Goal: Task Accomplishment & Management: Use online tool/utility

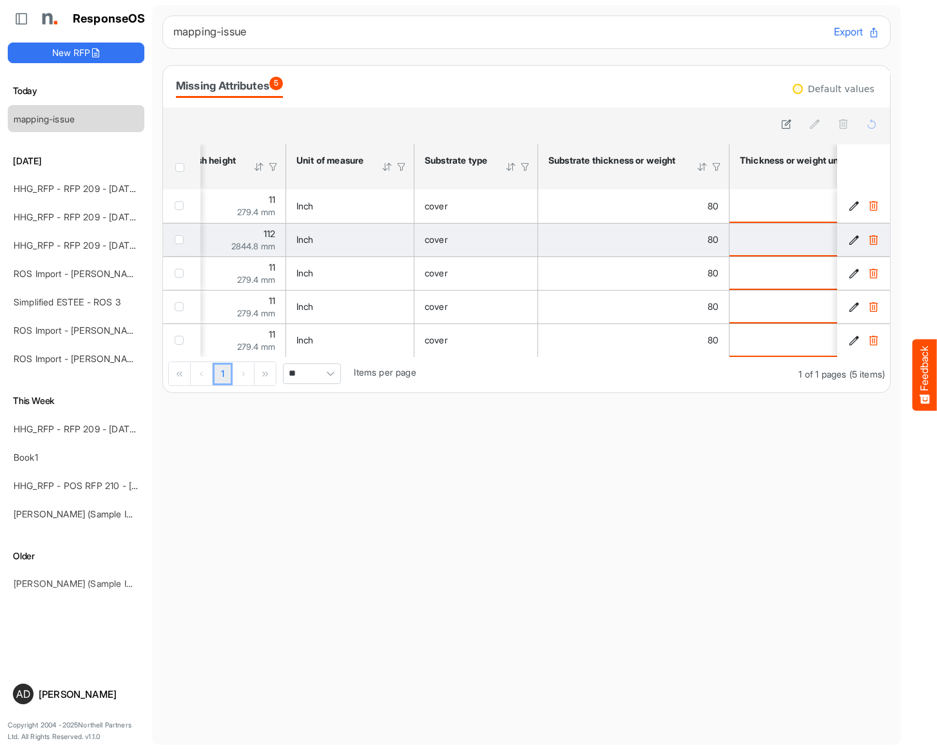
scroll to position [0, 397]
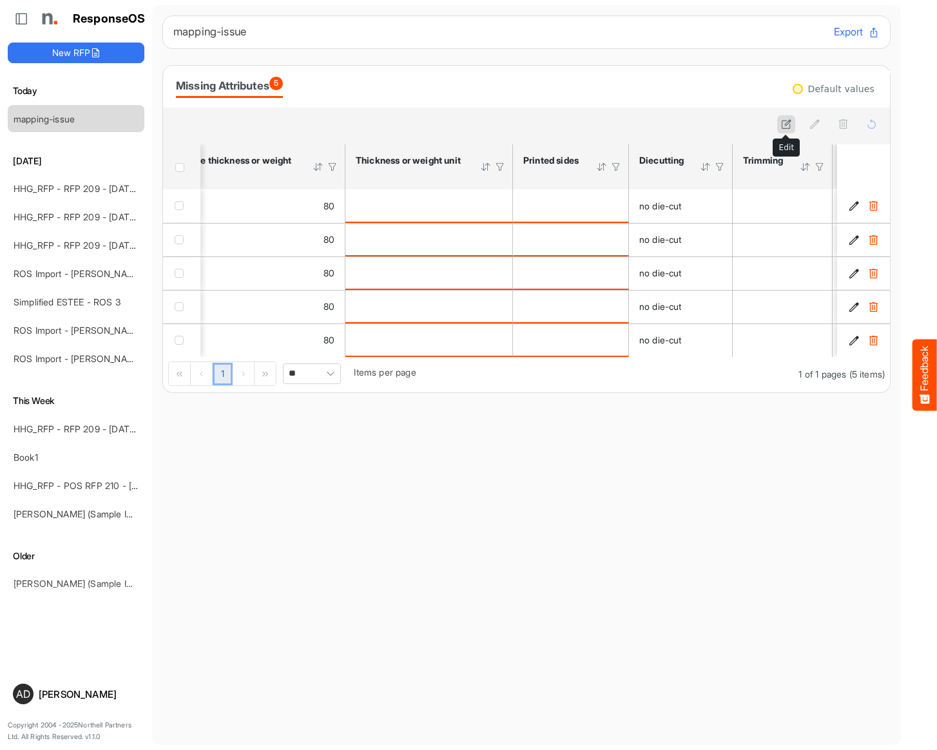
click at [785, 126] on icon at bounding box center [786, 124] width 11 height 11
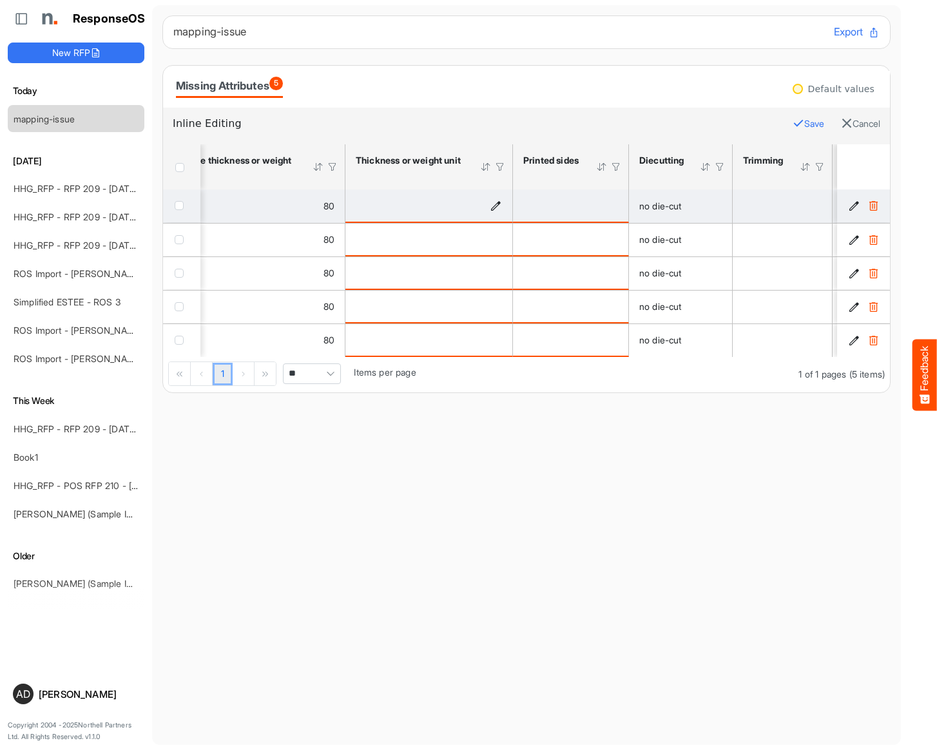
click at [496, 210] on icon "is template cell Column Header httpsnorthellcomontologiesmapping-rulesmaterialh…" at bounding box center [496, 205] width 11 height 11
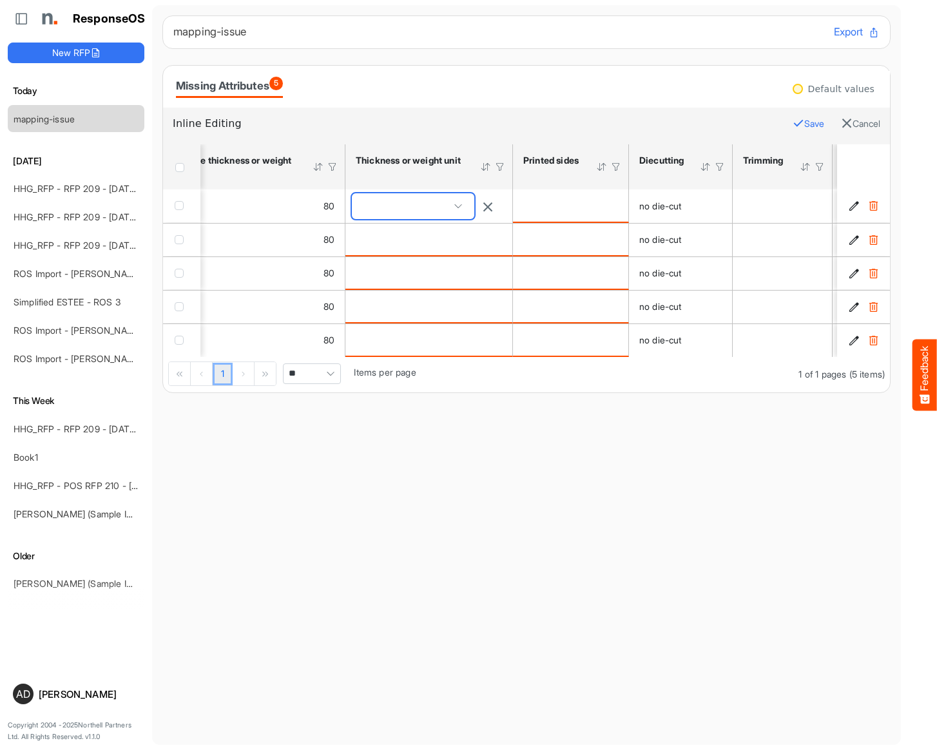
click at [434, 209] on span at bounding box center [413, 206] width 122 height 26
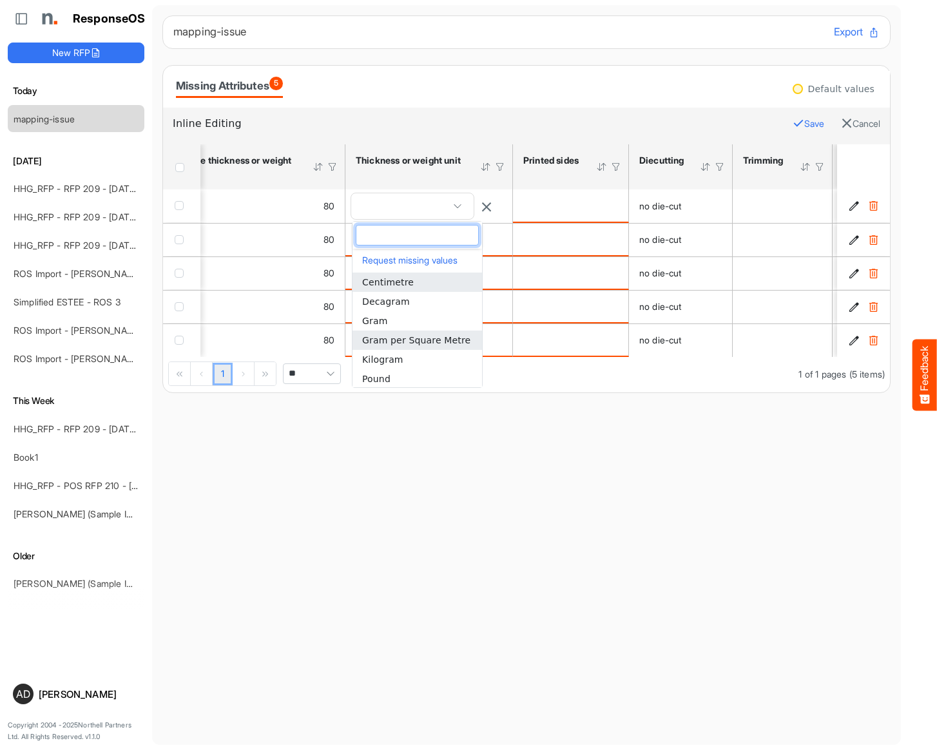
click at [407, 335] on span "Gram per Square Metre" at bounding box center [416, 340] width 108 height 10
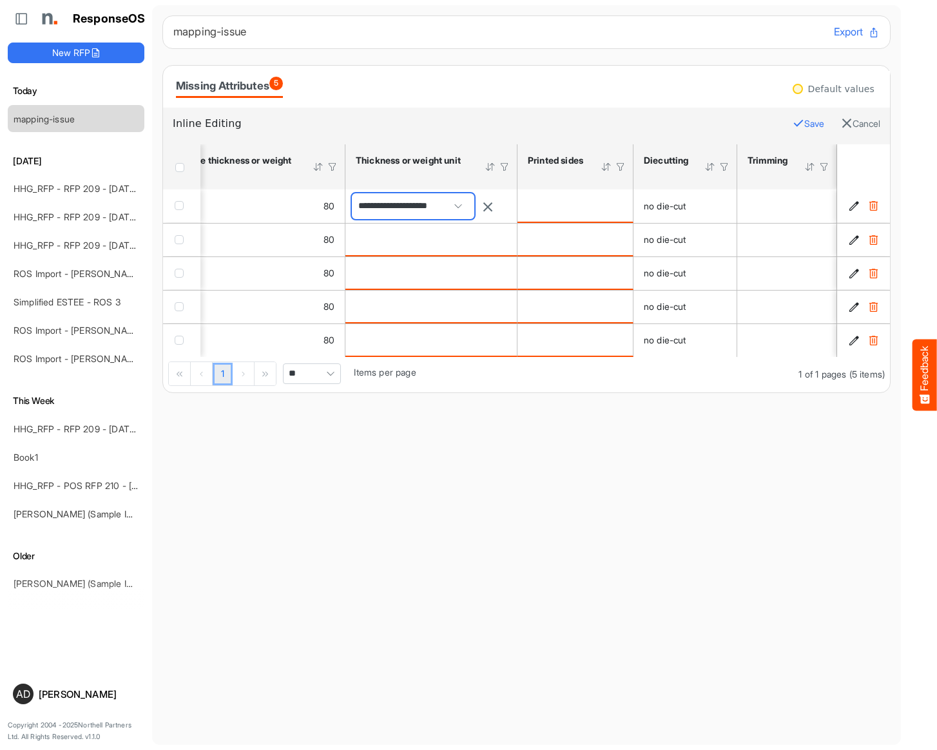
click at [467, 207] on span at bounding box center [458, 206] width 19 height 19
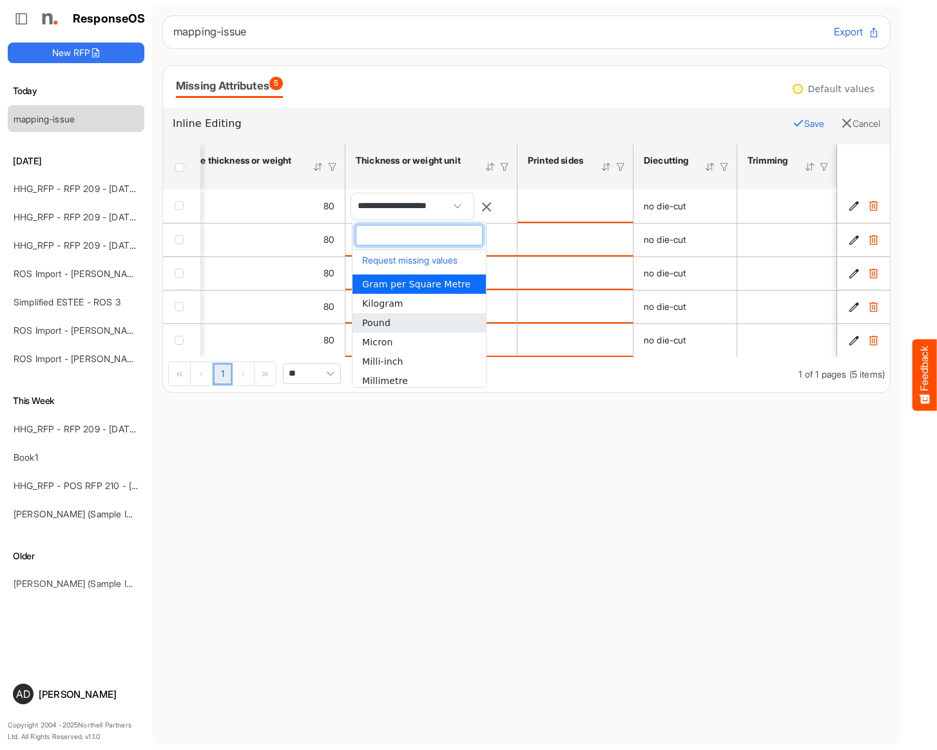
click at [414, 317] on li "Pound" at bounding box center [419, 322] width 133 height 19
type input "*****"
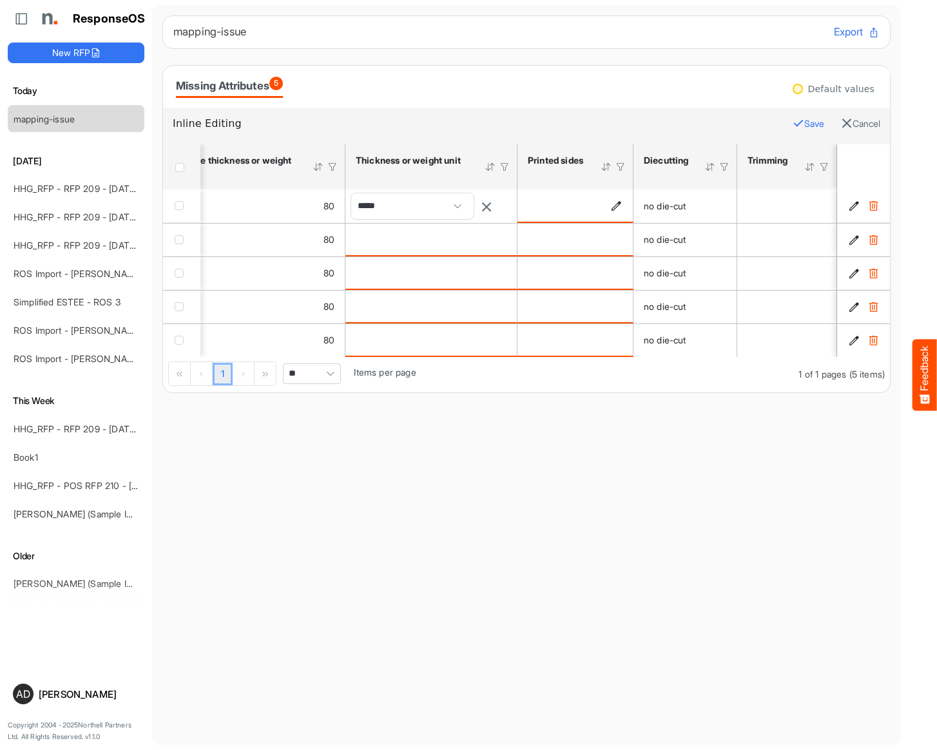
click at [612, 206] on icon "is template cell Column Header httpsnorthellcomontologiesmapping-rulesmanufactu…" at bounding box center [616, 205] width 11 height 11
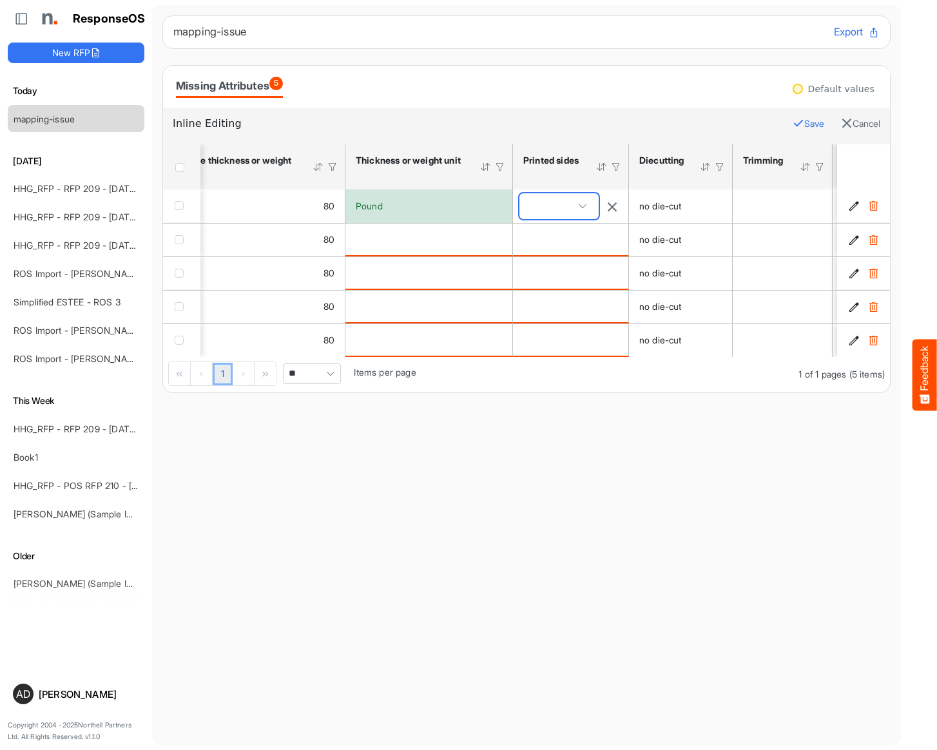
click at [563, 210] on span at bounding box center [559, 206] width 79 height 26
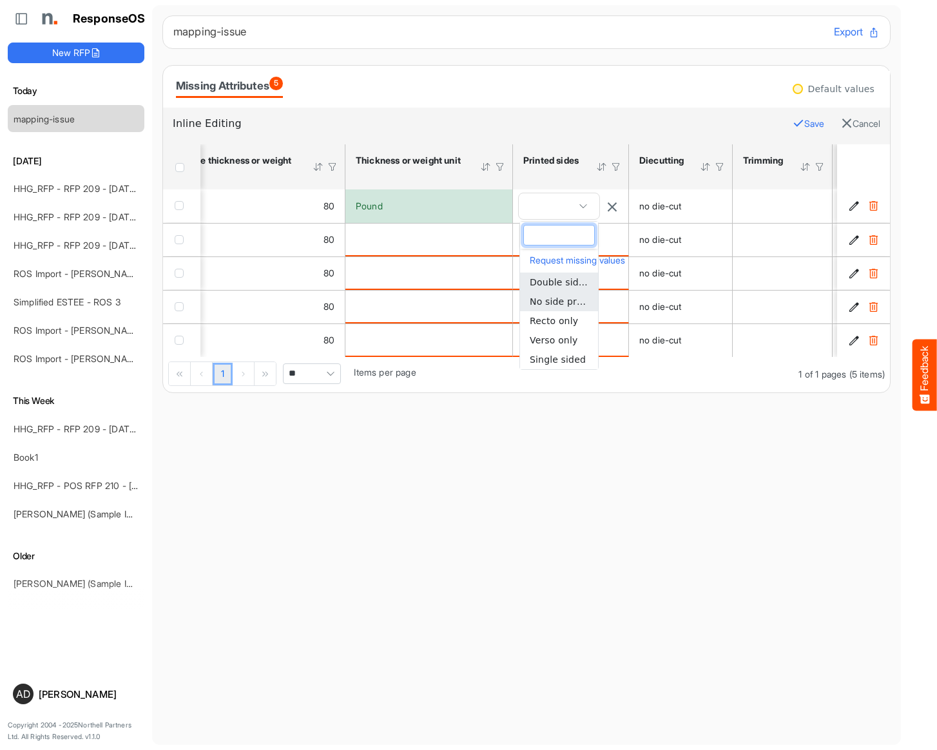
click at [560, 304] on span "No side print" at bounding box center [559, 302] width 59 height 10
type input "**********"
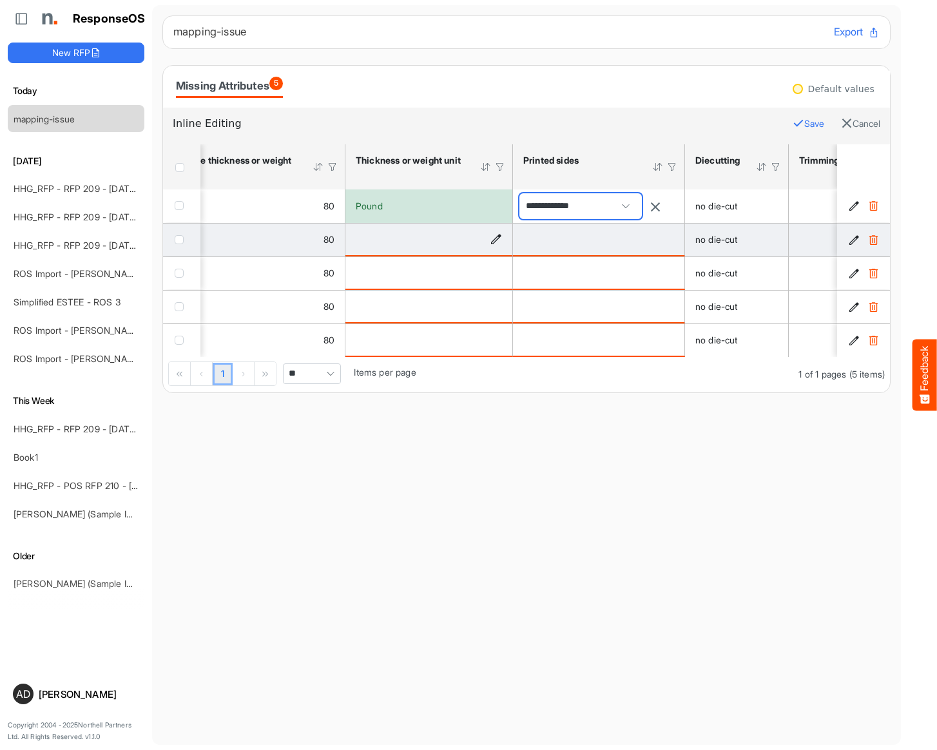
click at [463, 241] on div "is template cell Column Header httpsnorthellcomontologiesmapping-rulesmaterialh…" at bounding box center [429, 239] width 146 height 14
click at [494, 245] on icon "is template cell Column Header httpsnorthellcomontologiesmapping-rulesmaterialh…" at bounding box center [496, 239] width 11 height 11
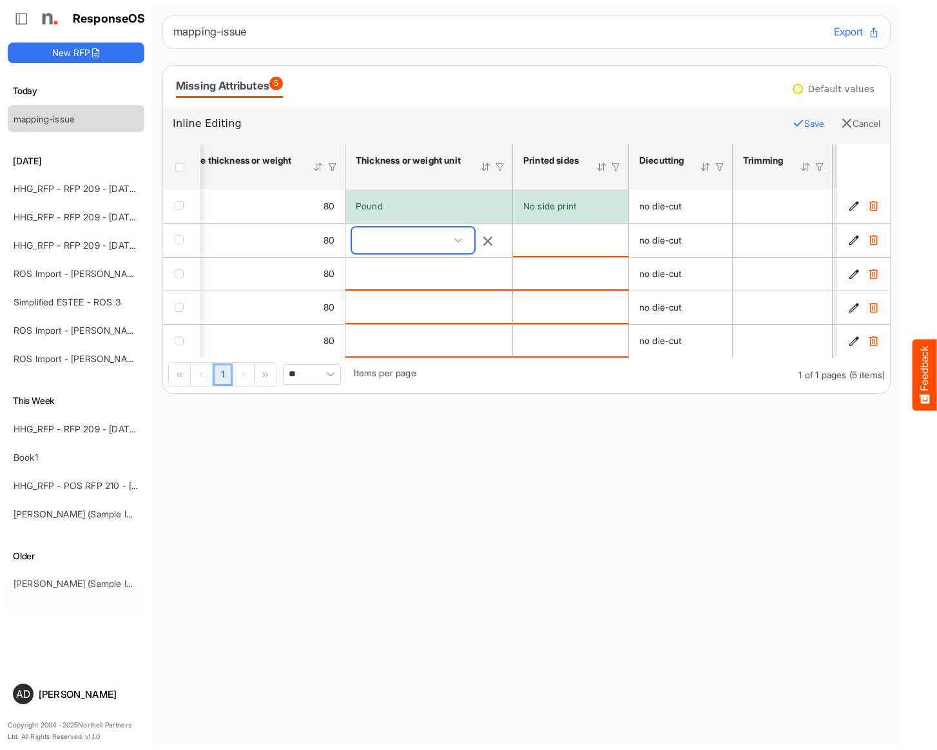
click at [435, 244] on span at bounding box center [413, 241] width 122 height 26
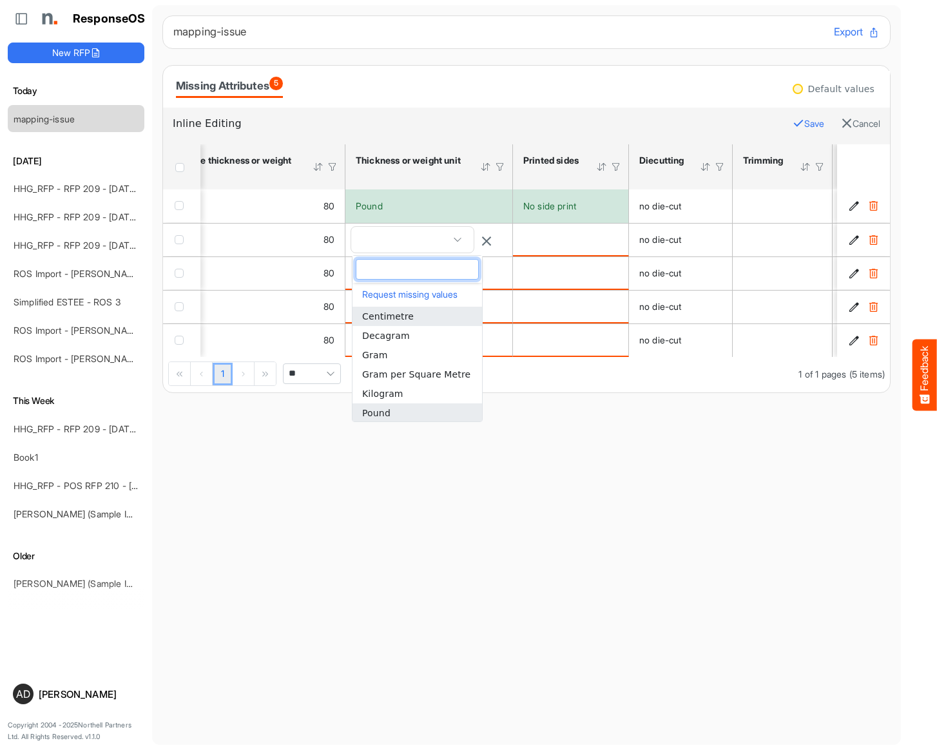
click at [390, 413] on li "Pound" at bounding box center [418, 413] width 130 height 19
type input "*****"
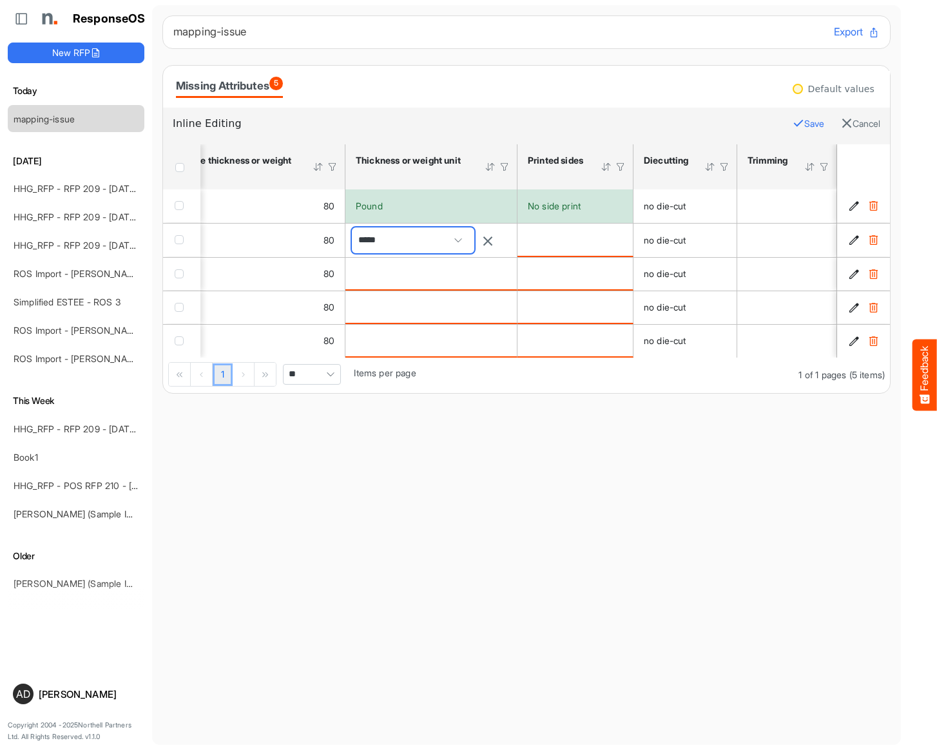
click at [406, 458] on main "mapping-issue Export Missing Attributes 5 Default values Inline Editing Save Ca…" at bounding box center [526, 375] width 749 height 740
click at [808, 128] on button "Save" at bounding box center [809, 123] width 32 height 17
